Goal: Find contact information: Find contact information

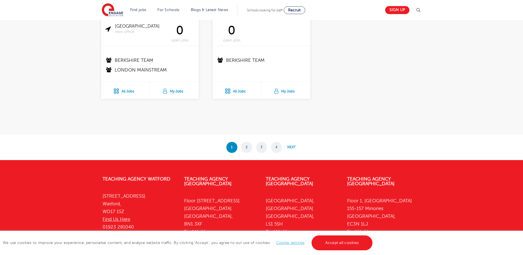
scroll to position [1104, 0]
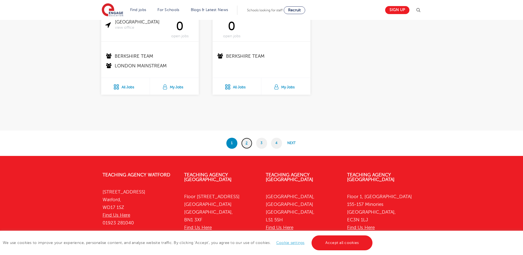
click at [249, 142] on link "2" at bounding box center [246, 143] width 11 height 11
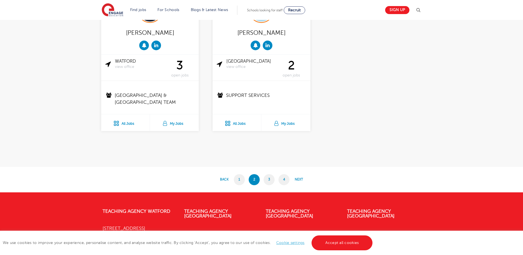
scroll to position [1076, 0]
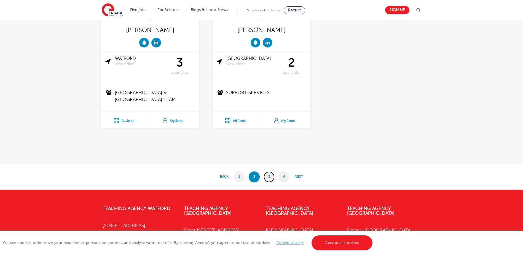
click at [272, 177] on link "3" at bounding box center [269, 176] width 11 height 11
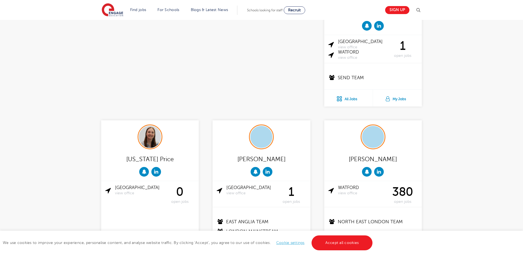
scroll to position [1104, 0]
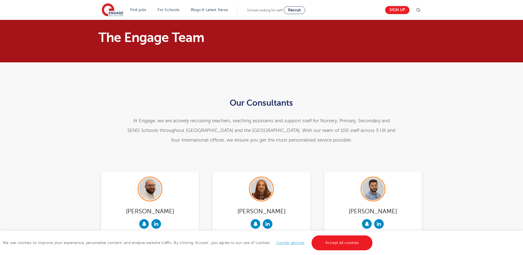
click at [272, 12] on span "Schools looking for staff" at bounding box center [265, 10] width 36 height 4
click at [483, 172] on div "Our Consultants At Engage, w e are actively recruiting teachers, teaching assis…" at bounding box center [261, 117] width 523 height 110
click at [145, 38] on h1 "The Engage Team" at bounding box center [206, 37] width 215 height 13
click at [108, 11] on img at bounding box center [113, 10] width 22 height 14
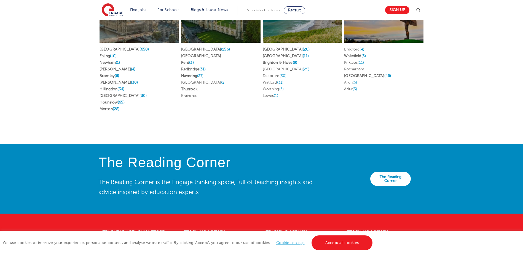
scroll to position [1219, 0]
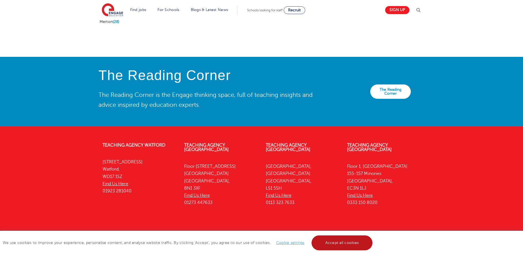
click at [347, 246] on link "Accept all cookies" at bounding box center [342, 242] width 61 height 15
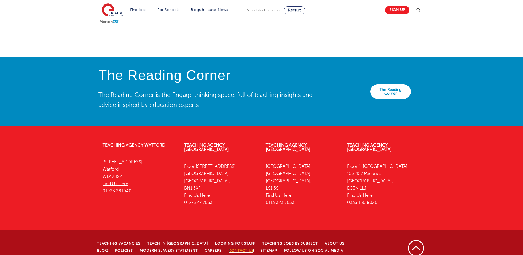
click at [229, 249] on link "Contact Us" at bounding box center [241, 251] width 25 height 4
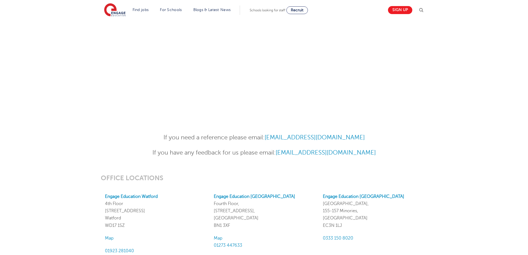
scroll to position [210, 0]
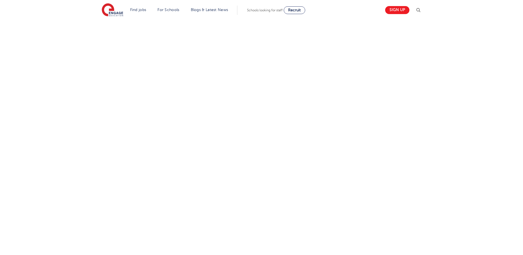
click at [421, 9] on img at bounding box center [418, 10] width 7 height 7
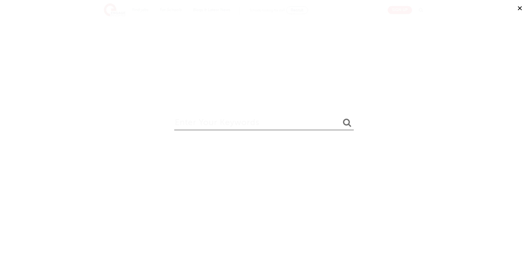
click at [269, 125] on input "search" at bounding box center [263, 121] width 179 height 18
type input "ryan simmons"
click at [340, 118] on button "submit" at bounding box center [346, 123] width 13 height 10
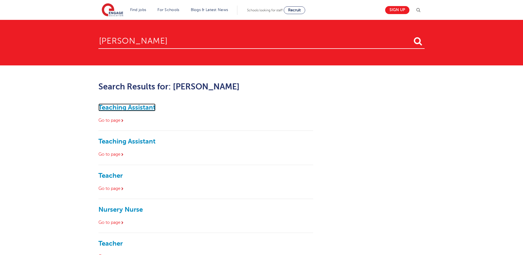
click at [134, 109] on link "Teaching Assistant" at bounding box center [127, 107] width 57 height 8
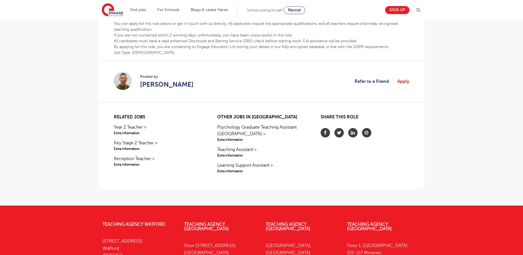
scroll to position [221, 0]
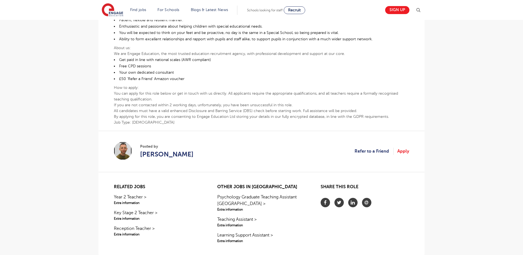
click at [125, 153] on img at bounding box center [123, 151] width 18 height 18
click at [156, 153] on span "[PERSON_NAME]" at bounding box center [167, 154] width 54 height 10
